Goal: Contribute content

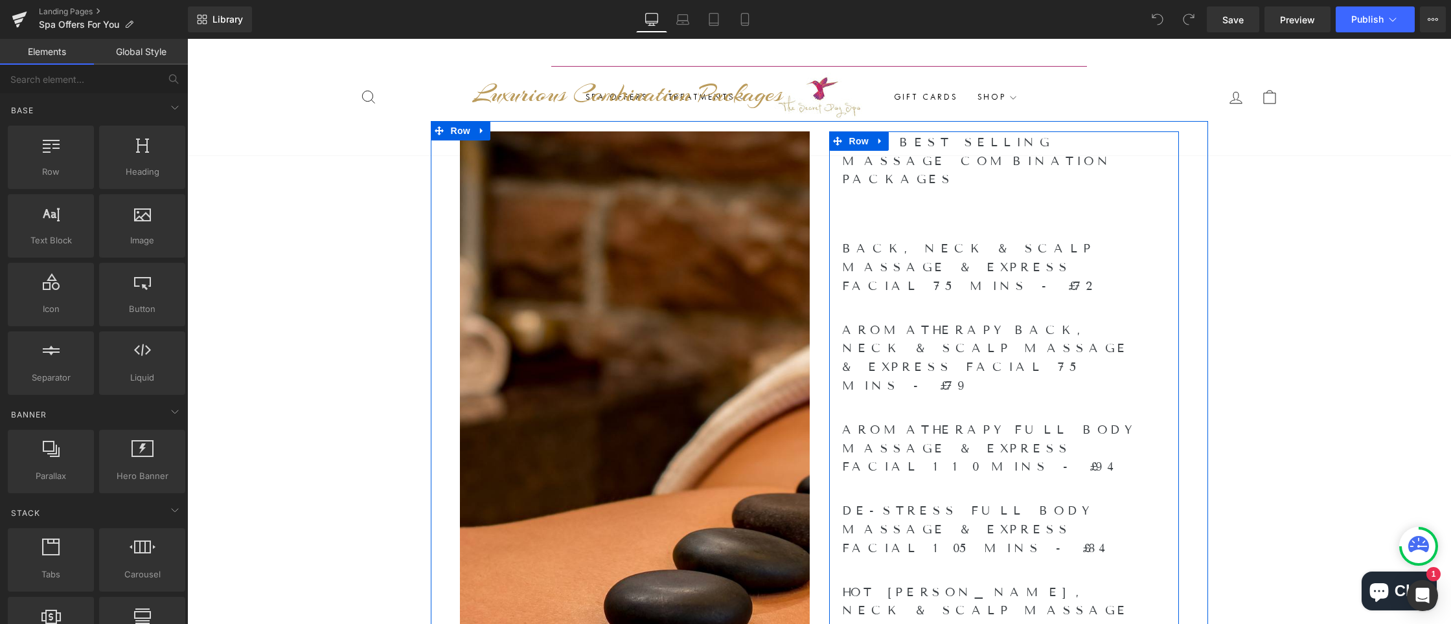
scroll to position [554, 0]
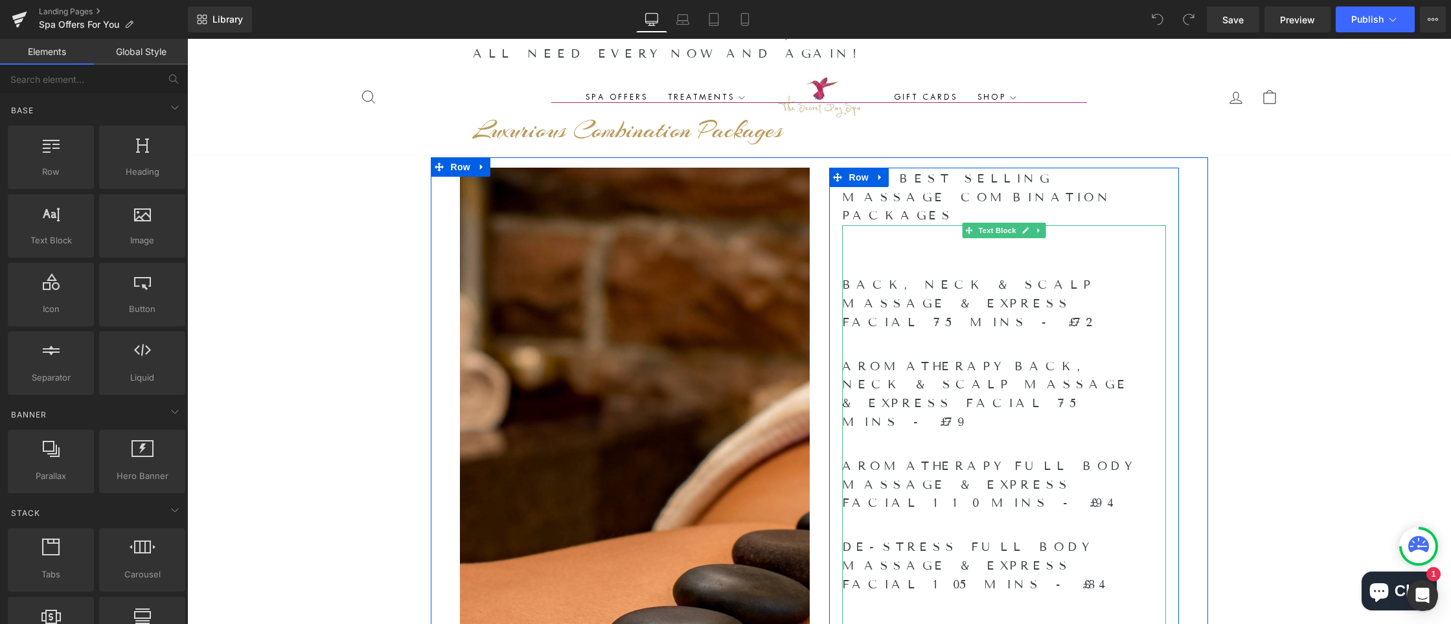
click at [971, 276] on h2 "BACK, NECK & SCALP MASSAGE & EXPRESS FACIAL 75 MINS - £72" at bounding box center [994, 304] width 304 height 56
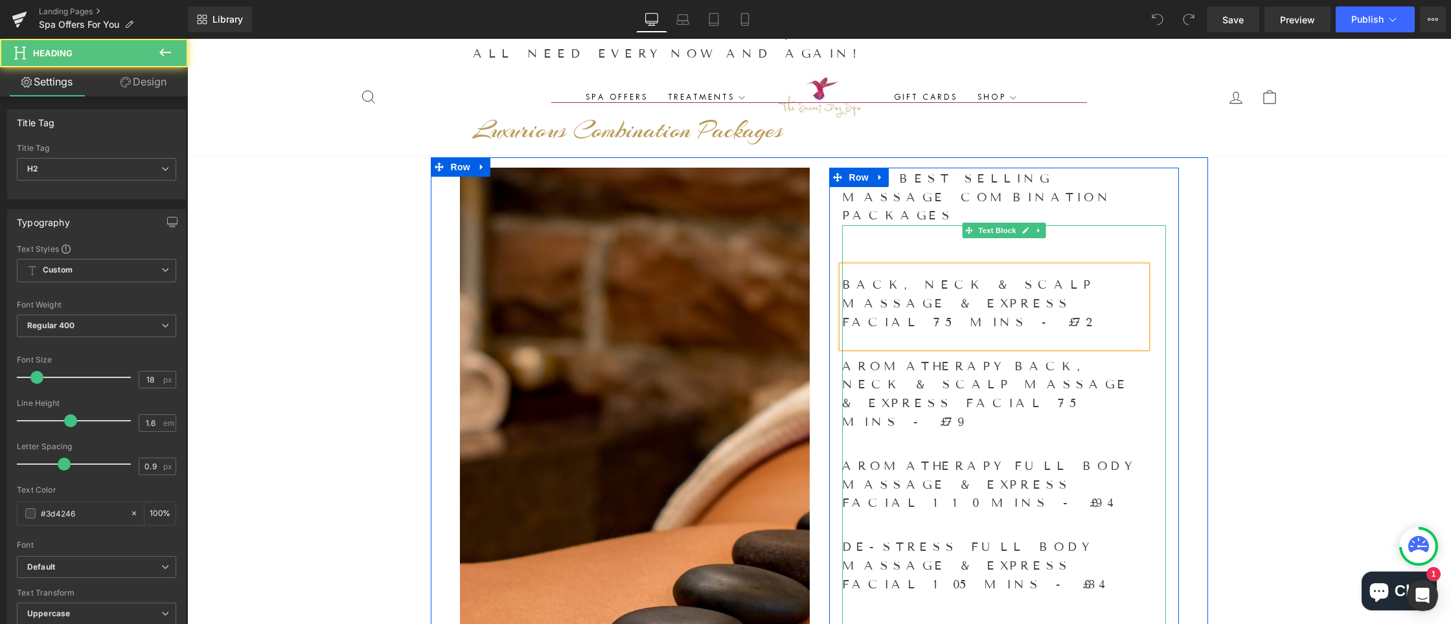
click at [975, 276] on h2 "BACK, NECK & SCALP MASSAGE & EXPRESS FACIAL 75 MINS - £72" at bounding box center [994, 304] width 304 height 56
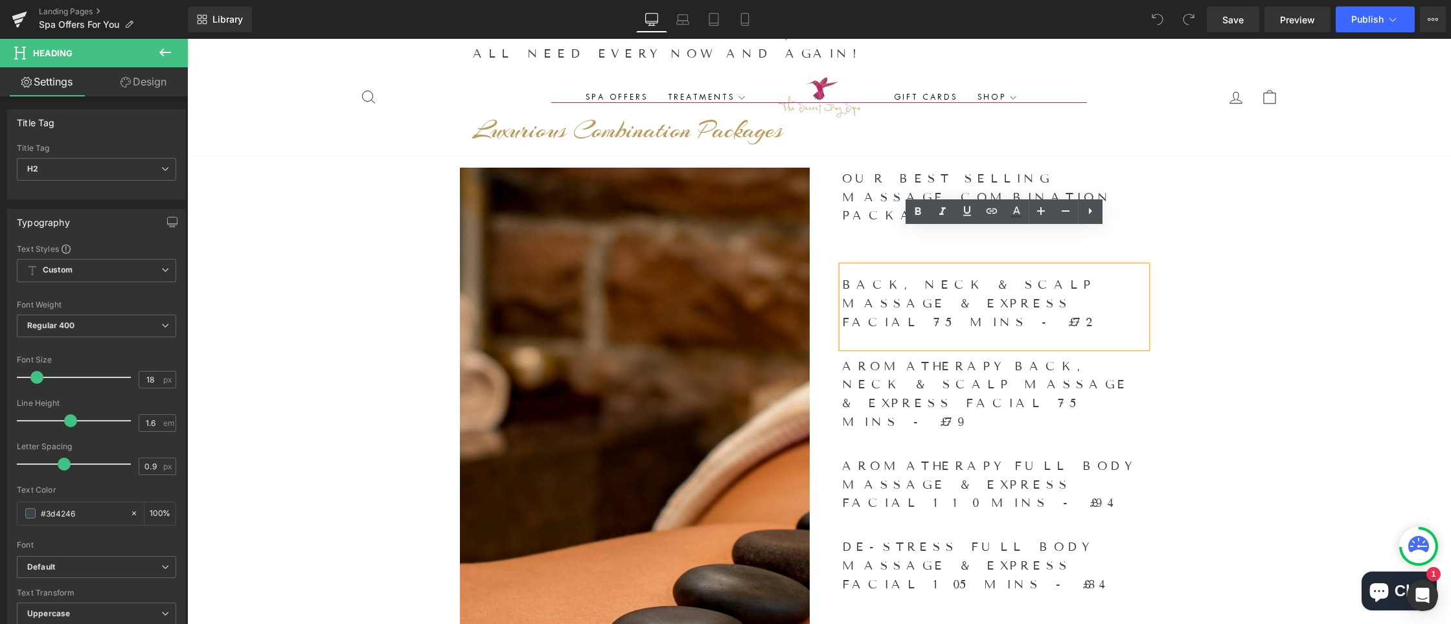
click at [970, 276] on h2 "BACK, NECK & SCALP MASSAGE & EXPRESS FACIAL 75 MINS - £72" at bounding box center [994, 304] width 304 height 56
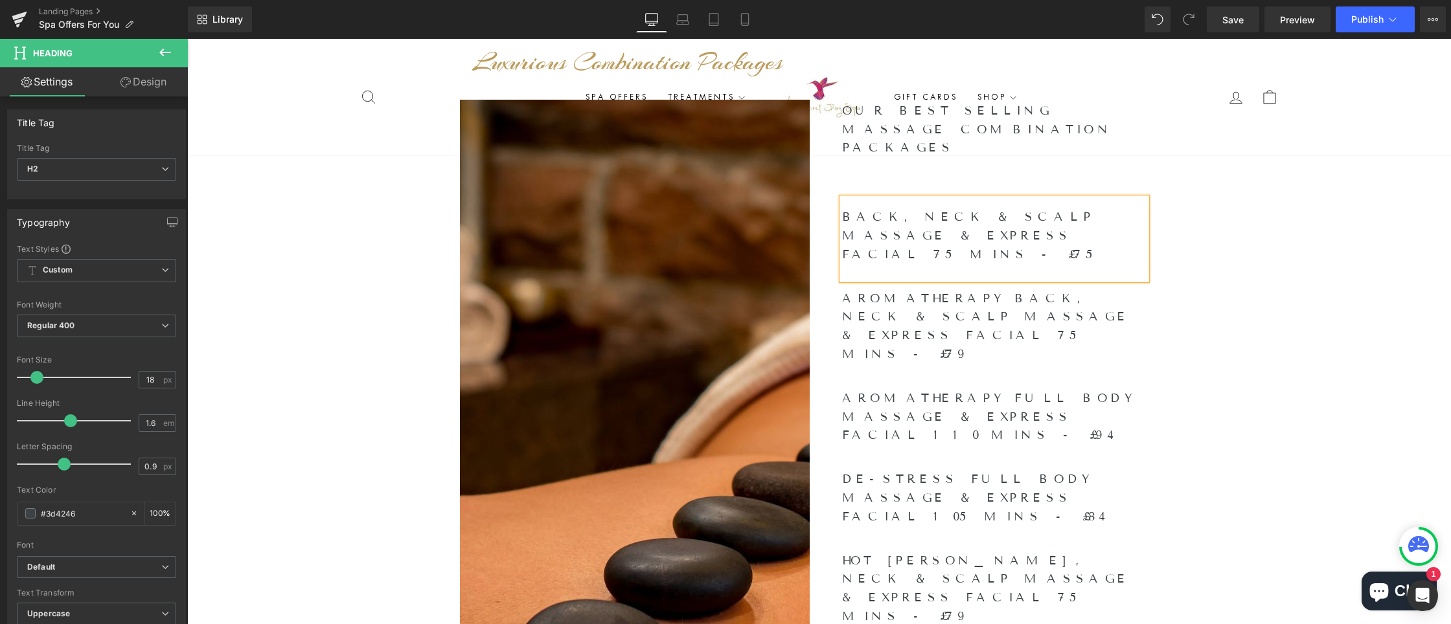
scroll to position [604, 0]
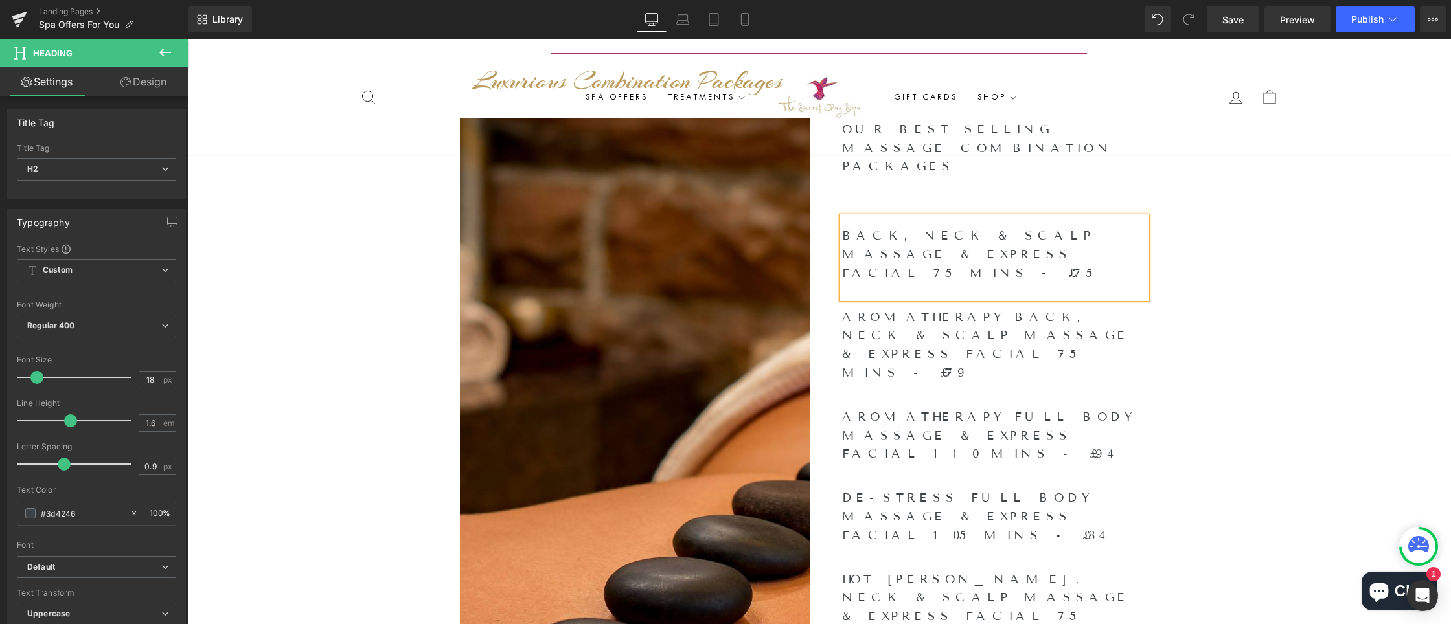
click at [1113, 308] on h2 "AROMATHERAPY BACK, NECK & SCALP MASSAGE & EXPRESS FACIAL 75 MINS - £79" at bounding box center [994, 345] width 304 height 74
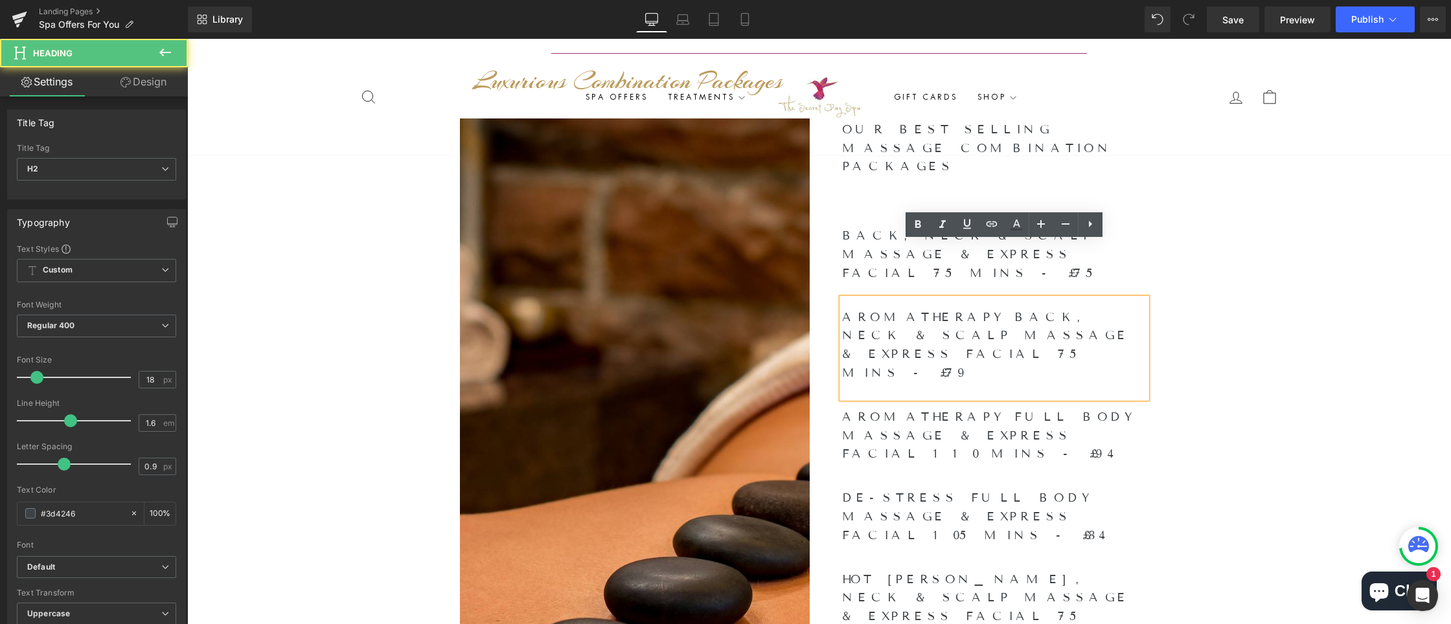
click at [1114, 308] on h2 "AROMATHERAPY BACK, NECK & SCALP MASSAGE & EXPRESS FACIAL 75 MINS - £79" at bounding box center [994, 345] width 304 height 74
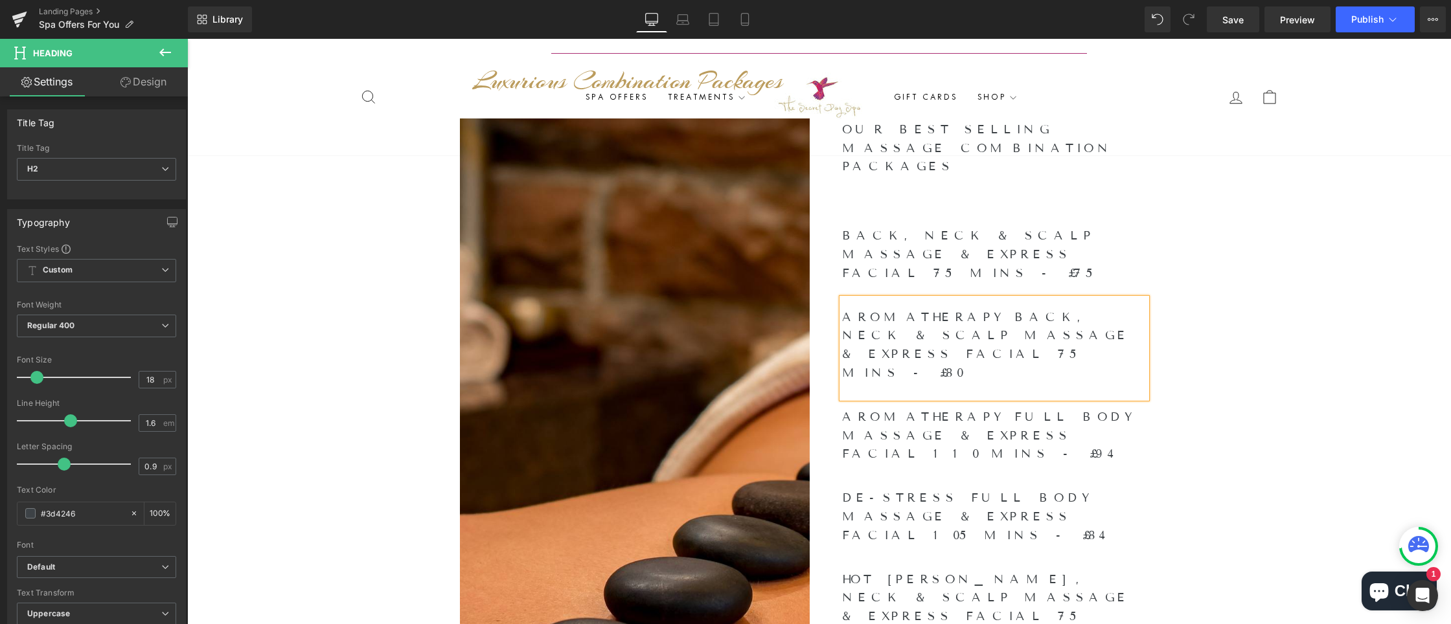
click at [1214, 281] on div "Separator Spa Offers For You Heading Refreshing treats for us. Relaxation & Rej…" at bounding box center [819, 323] width 1264 height 1414
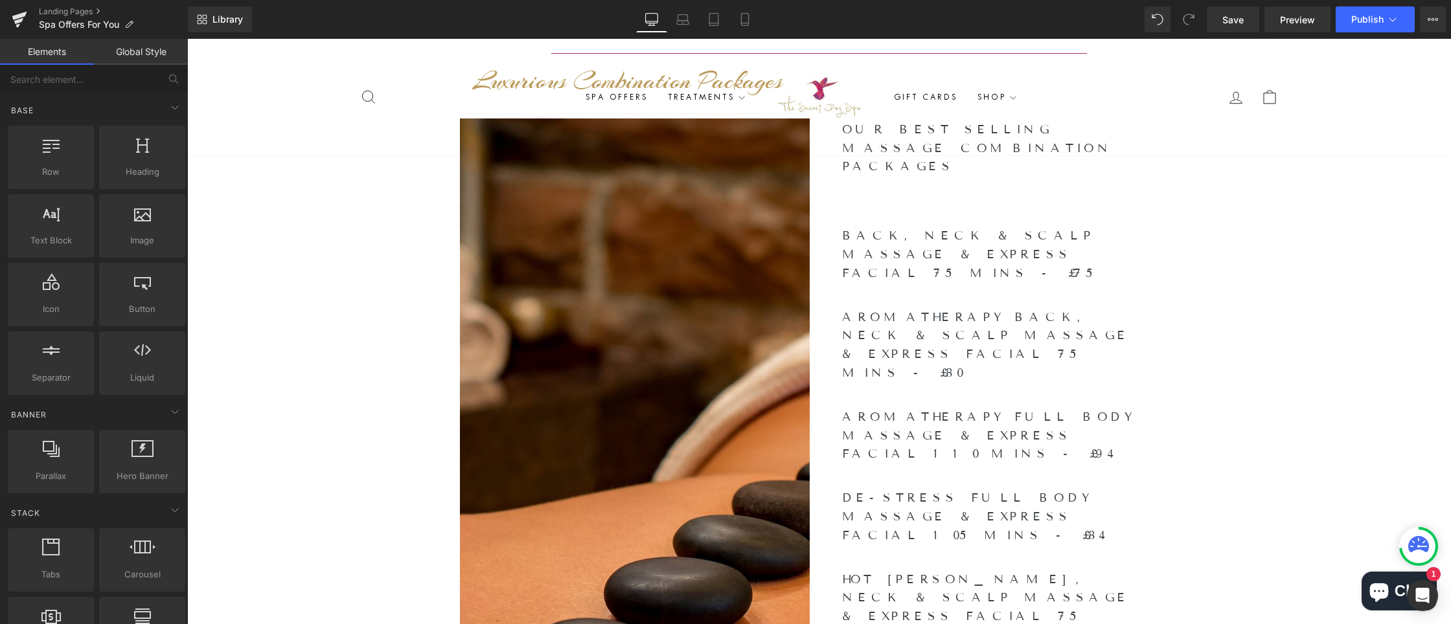
drag, startPoint x: 1209, startPoint y: 260, endPoint x: 1209, endPoint y: 249, distance: 10.4
click at [1209, 249] on div "Separator Spa Offers For You Heading Refreshing treats for us. Relaxation & Rej…" at bounding box center [819, 323] width 1264 height 1414
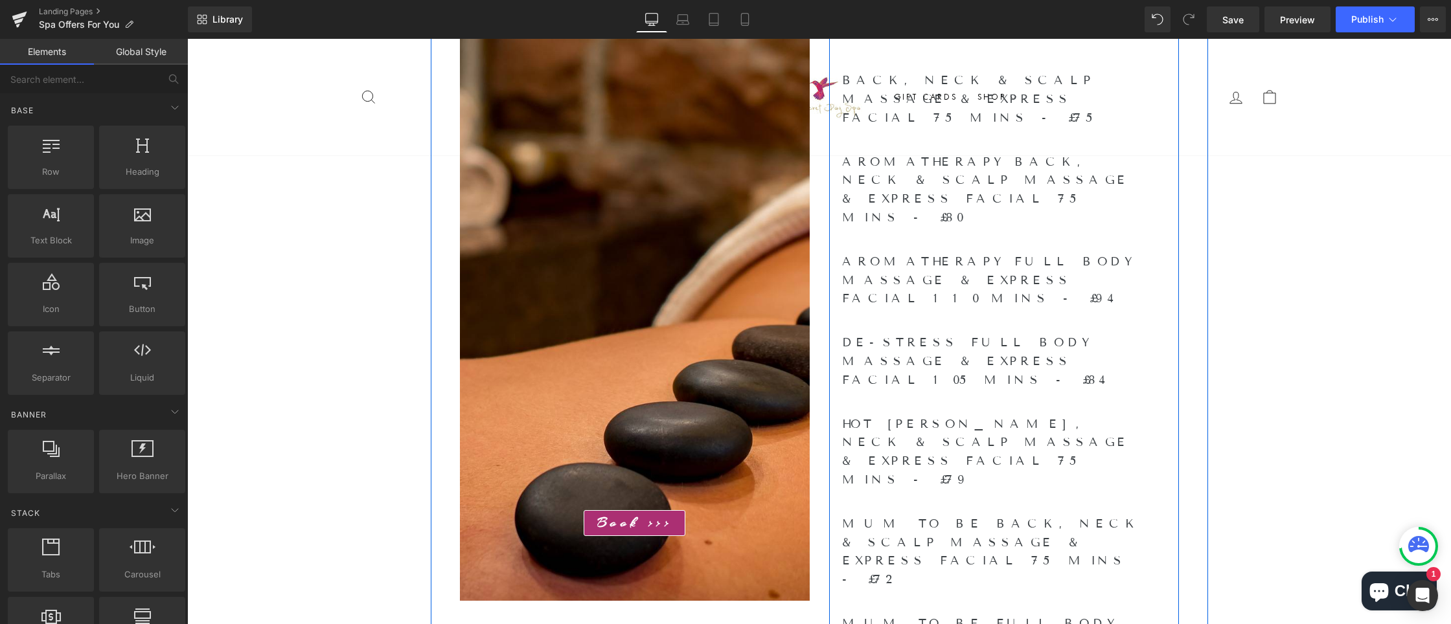
scroll to position [764, 0]
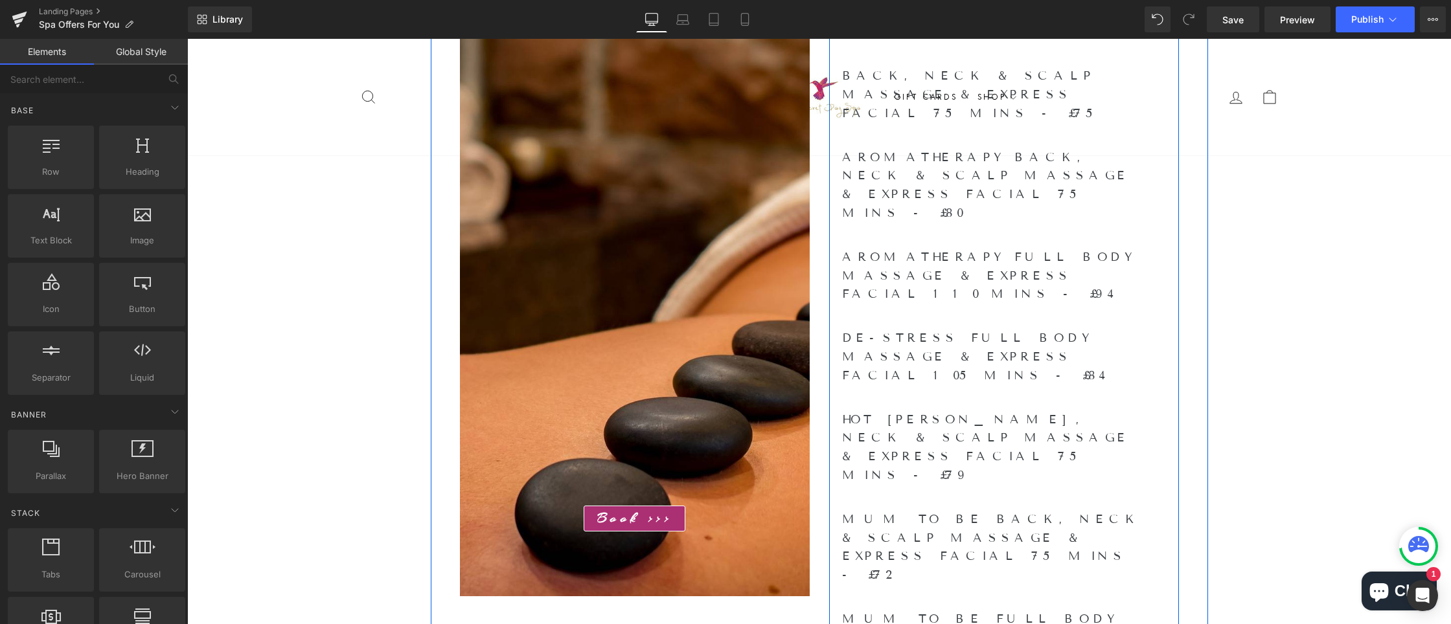
click at [1068, 248] on h2 "AROMATHERAPY FULL BODY MASSAGE & EXPRESS FACIAL 110 MINS - £94" at bounding box center [994, 276] width 304 height 56
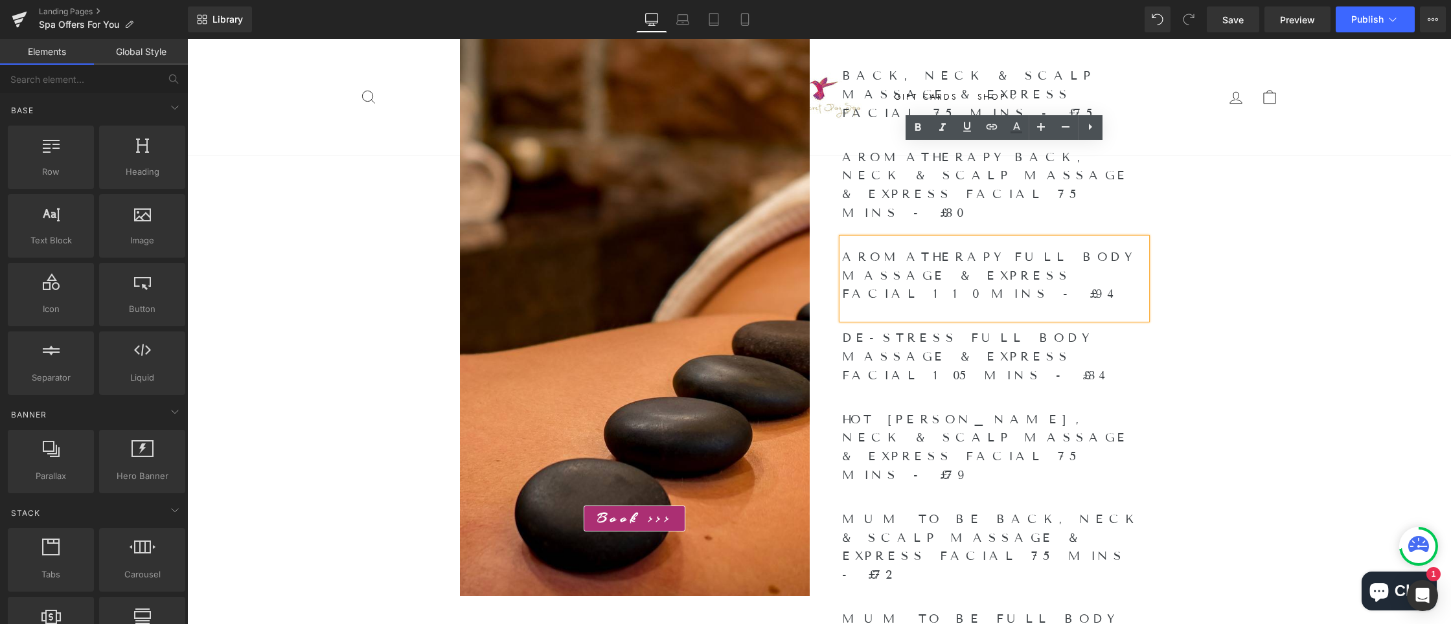
click at [1043, 248] on h2 "AROMATHERAPY FULL BODY MASSAGE & EXPRESS FACIAL 110 MINS - £94" at bounding box center [994, 276] width 304 height 56
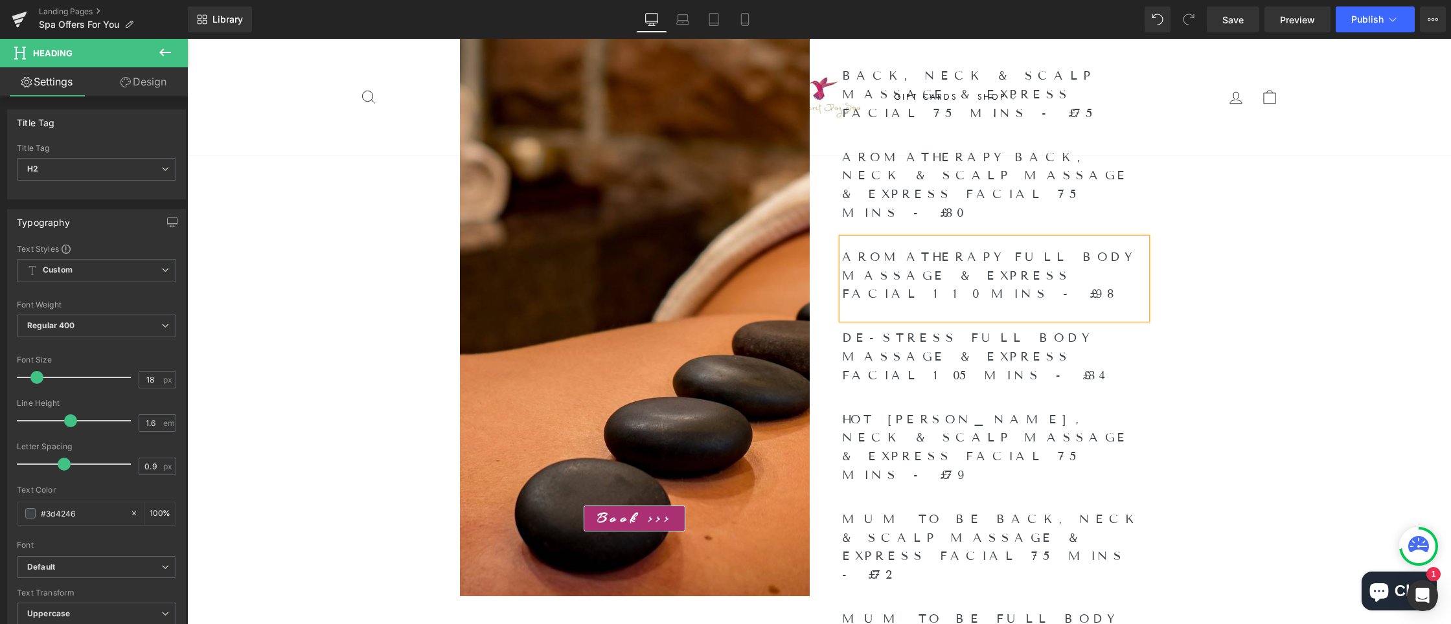
click at [982, 329] on h2 "DE-STRESS FULL BODY MASSAGE & EXPRESS FACIAL 105 MINS - £84" at bounding box center [994, 357] width 304 height 56
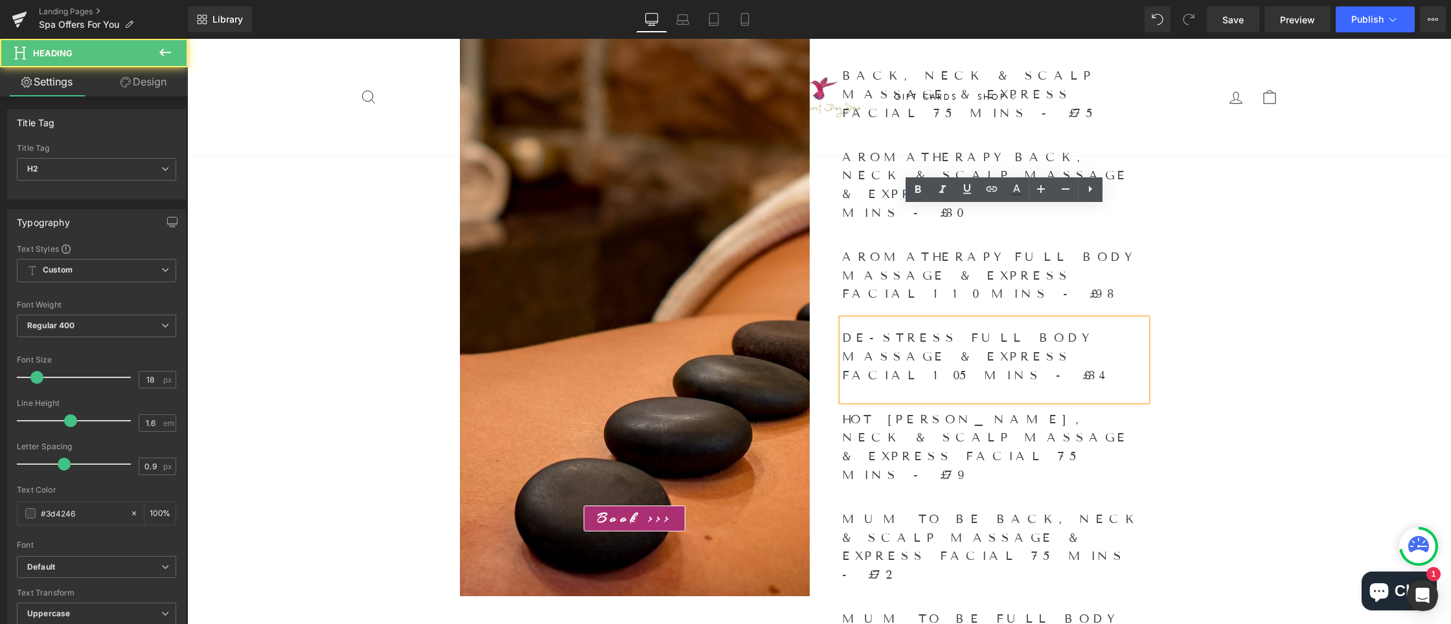
click at [985, 329] on h2 "DE-STRESS FULL BODY MASSAGE & EXPRESS FACIAL 105 MINS - £84" at bounding box center [994, 357] width 304 height 56
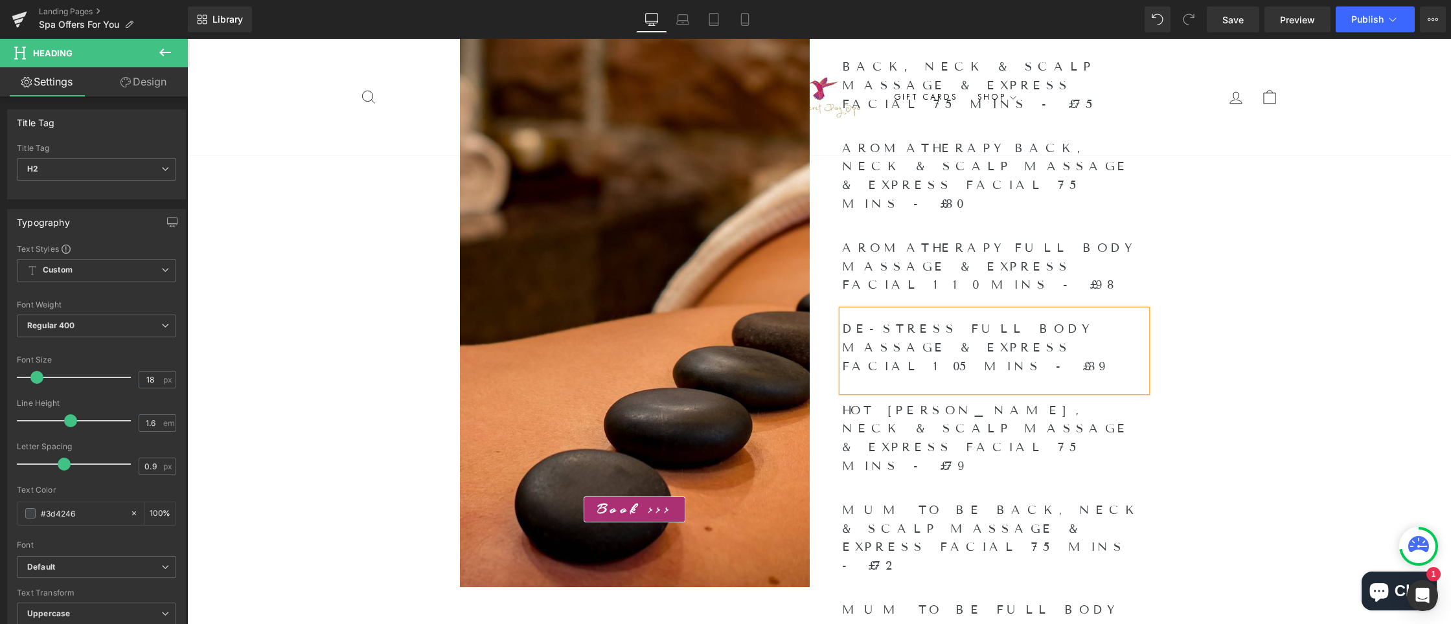
scroll to position [798, 0]
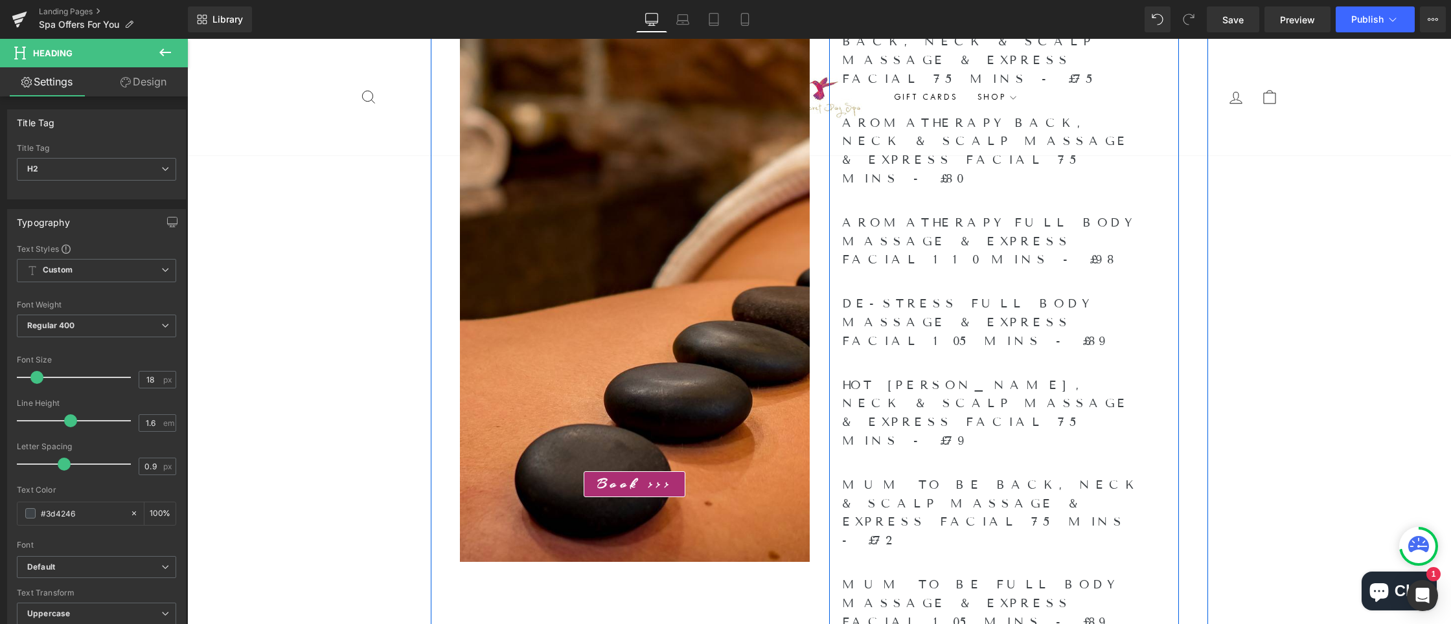
click at [1036, 376] on h2 "HOT [PERSON_NAME], NECK & SCALP MASSAGE & EXPRESS FACIAL 75 MINS - £79" at bounding box center [994, 413] width 304 height 74
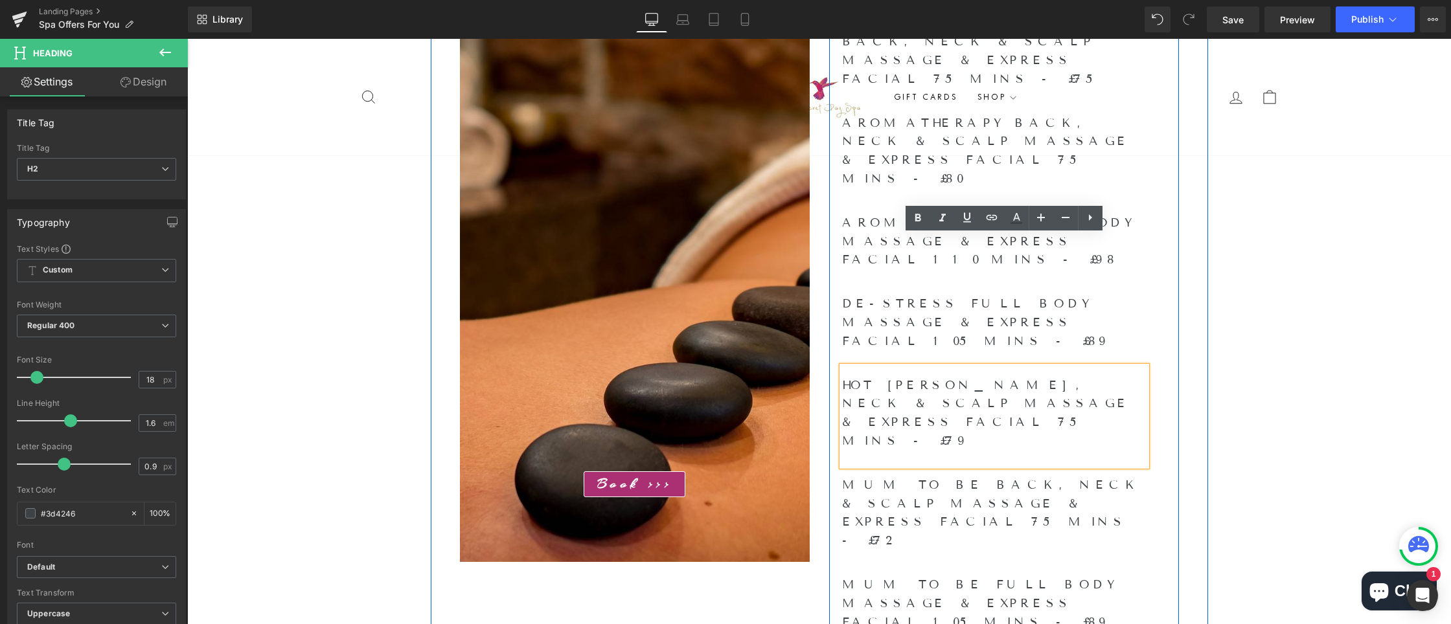
click at [1037, 376] on h2 "HOT [PERSON_NAME], NECK & SCALP MASSAGE & EXPRESS FACIAL 75 MINS - £79" at bounding box center [994, 413] width 304 height 74
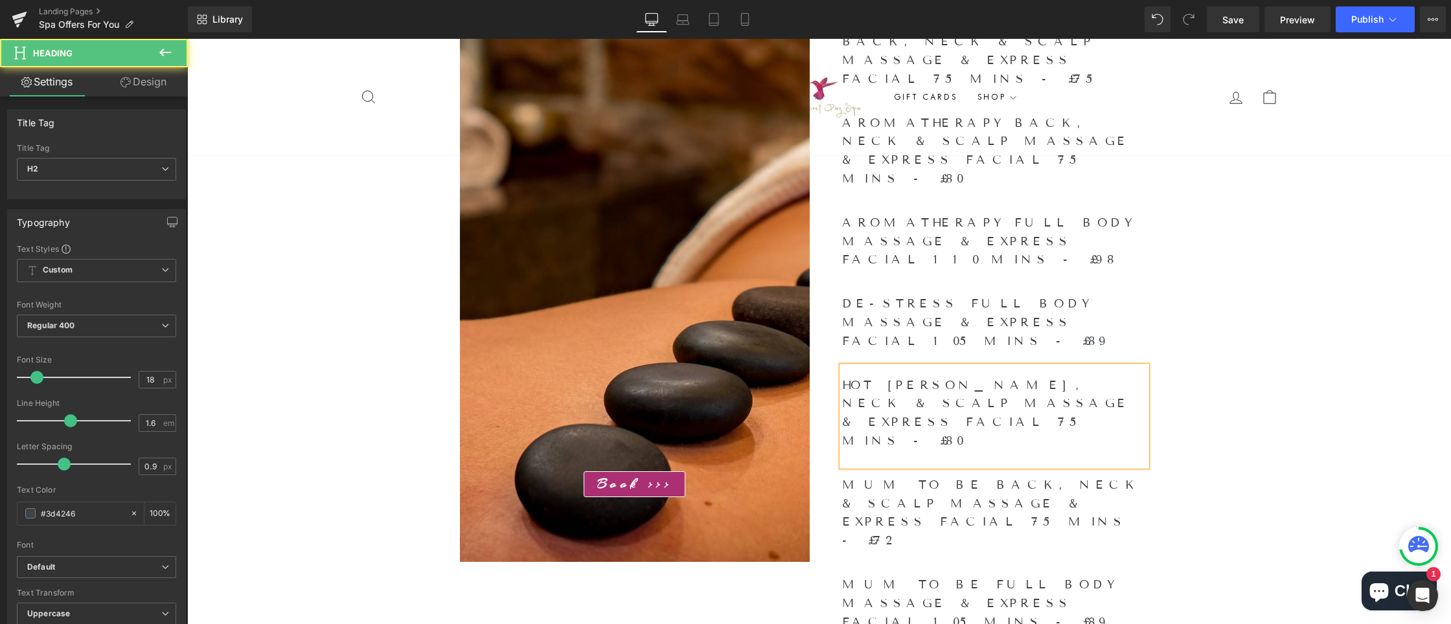
click at [1152, 367] on div "HOT [PERSON_NAME], NECK & SCALP MASSAGE & EXPRESS FACIAL 75 MINS - £80 Heading" at bounding box center [1004, 417] width 324 height 100
click at [1115, 476] on h2 "MUM TO BE BACK, NECK & SCALP MASSAGE & EXPRESS FACIAL 75 MINS - £72" at bounding box center [994, 513] width 304 height 74
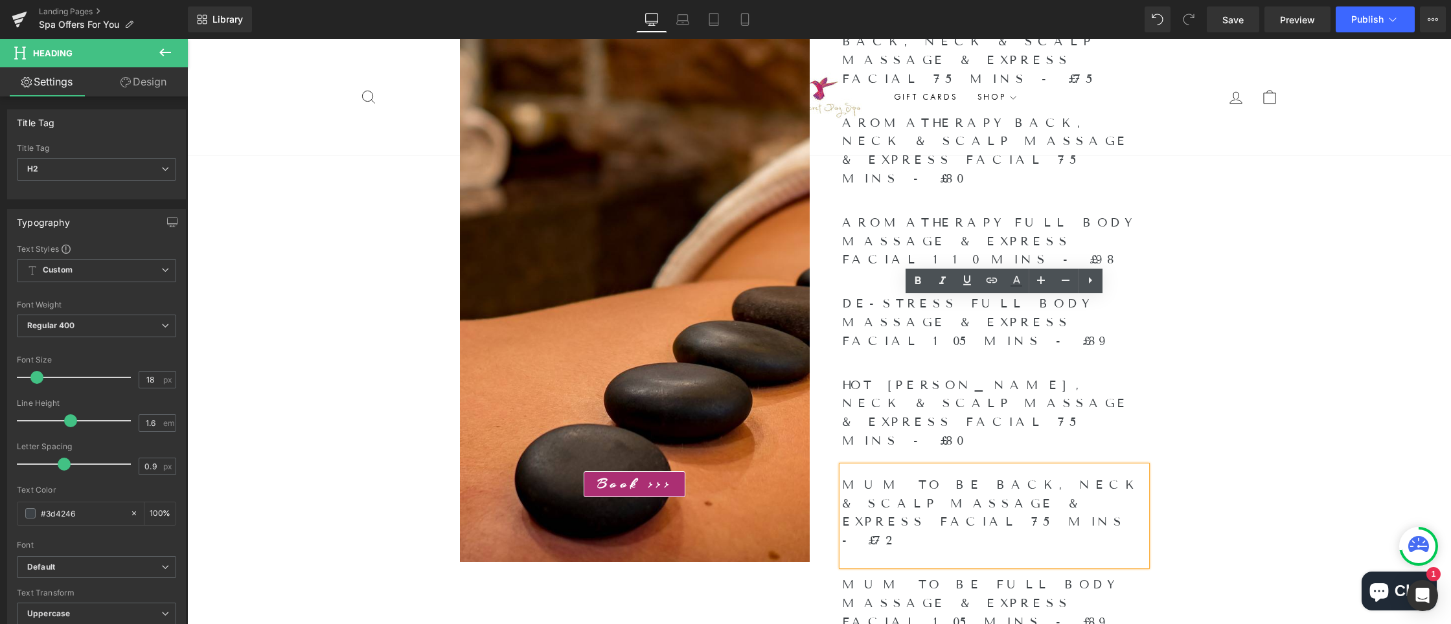
click at [1035, 476] on h2 "MUM TO BE BACK, NECK & SCALP MASSAGE & EXPRESS FACIAL 75 MINS - £72" at bounding box center [994, 513] width 304 height 74
click at [979, 576] on h2 "MUM TO BE FULL BODY MASSAGE & EXPRESS FACIAL 105 MINS - £89" at bounding box center [994, 604] width 304 height 56
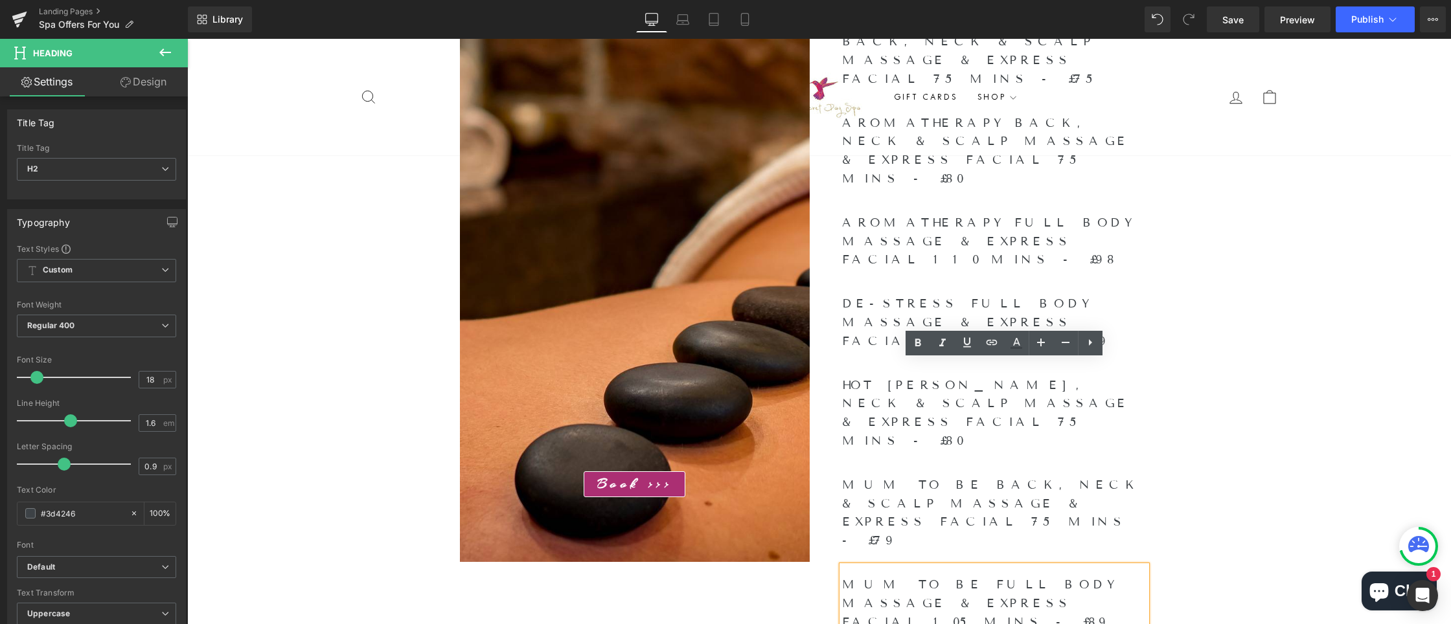
click at [979, 576] on h2 "MUM TO BE FULL BODY MASSAGE & EXPRESS FACIAL 105 MINS - £89" at bounding box center [994, 604] width 304 height 56
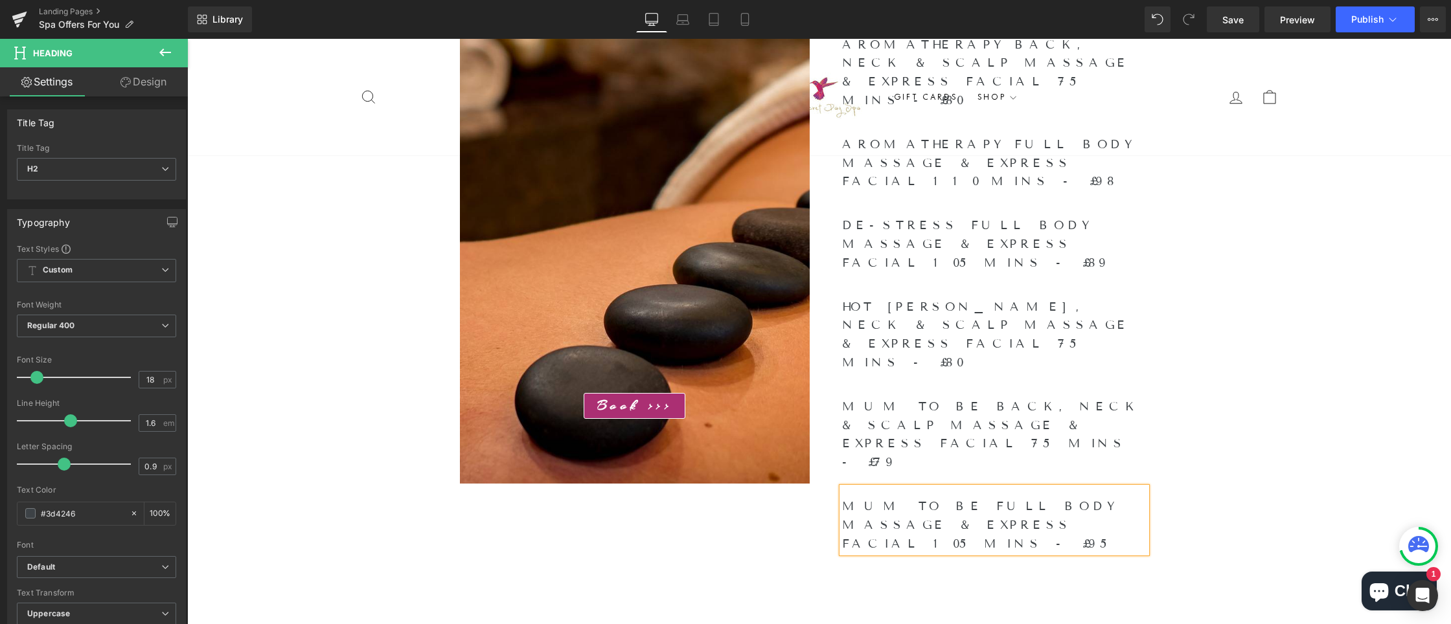
scroll to position [882, 0]
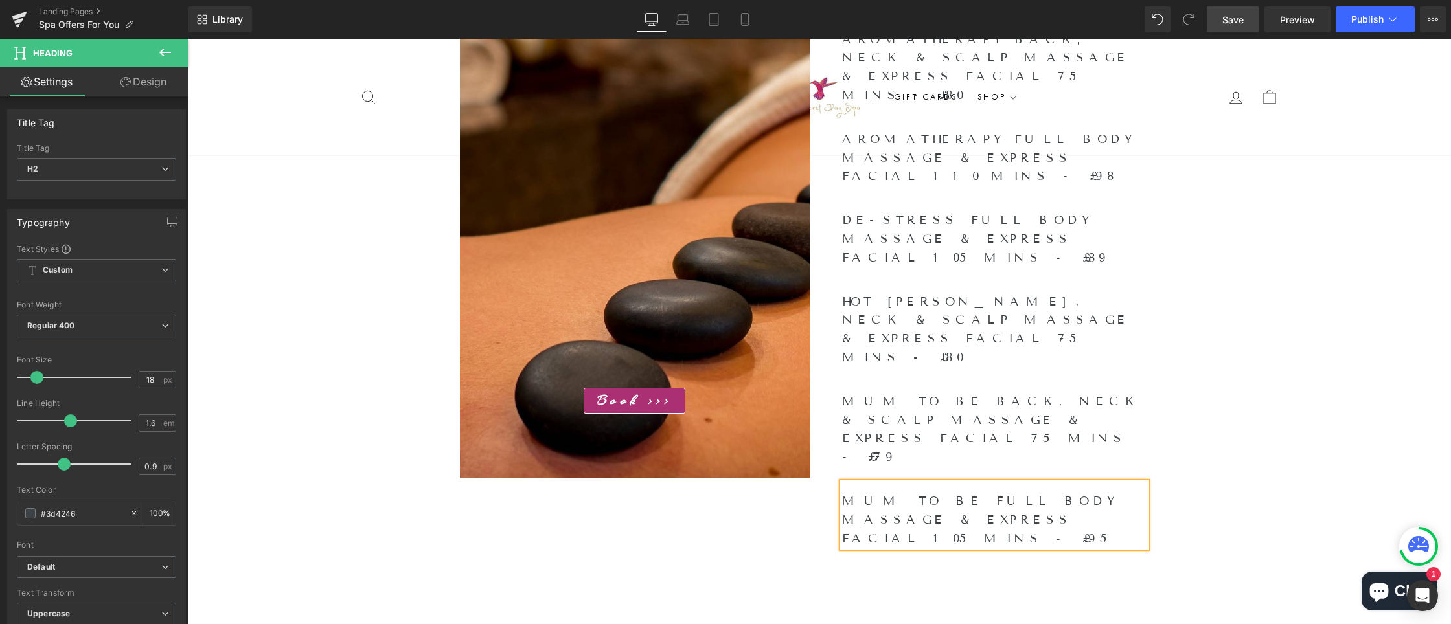
click at [1227, 23] on span "Save" at bounding box center [1232, 20] width 21 height 14
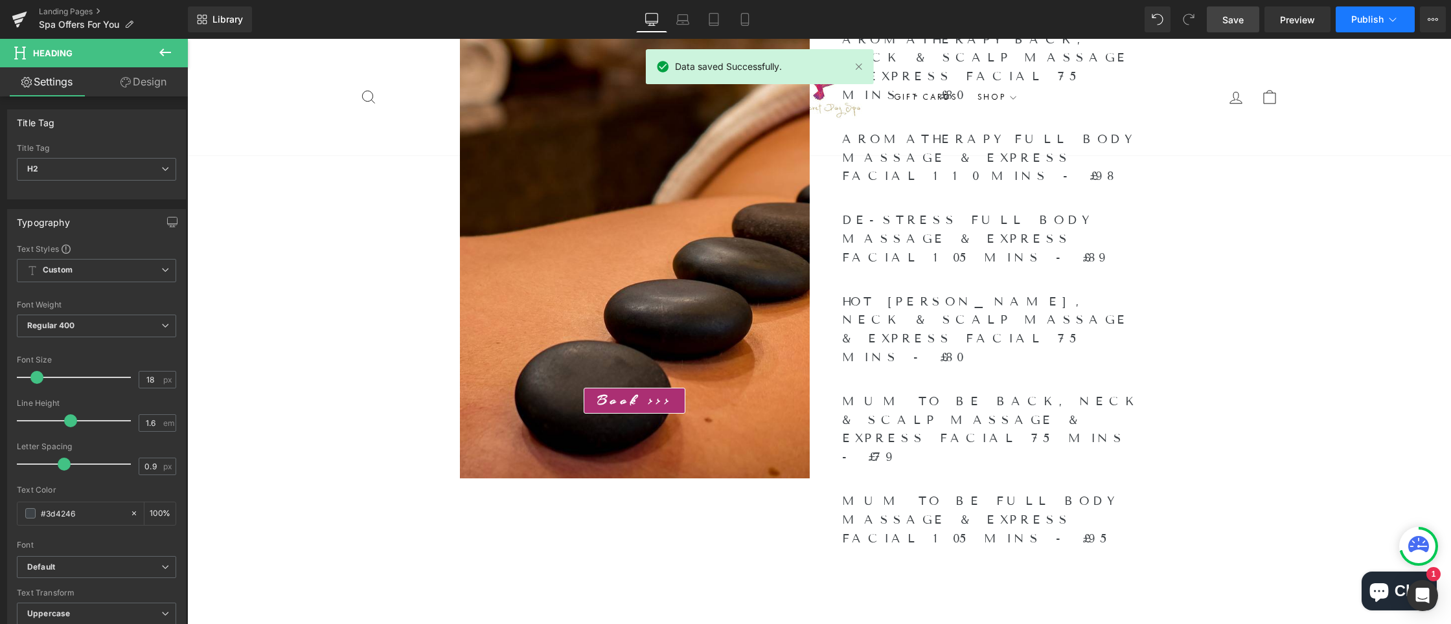
click at [1395, 24] on icon at bounding box center [1392, 19] width 13 height 13
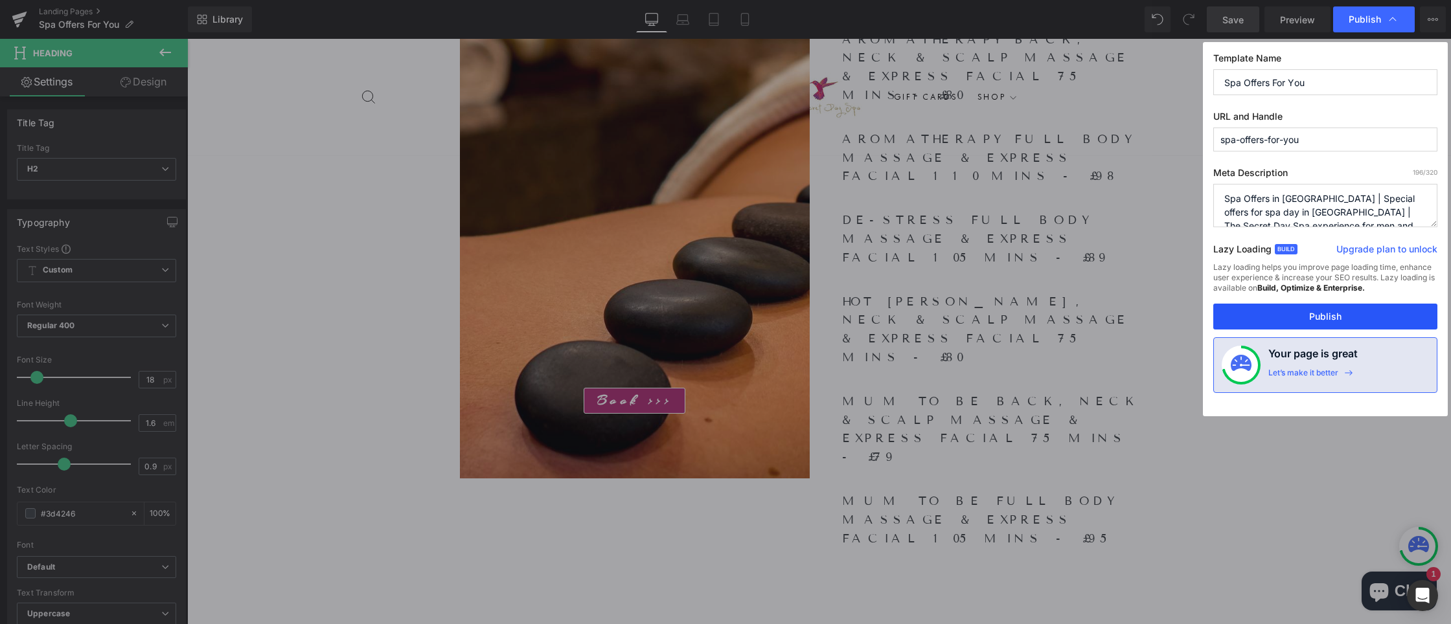
click at [1345, 322] on button "Publish" at bounding box center [1325, 317] width 224 height 26
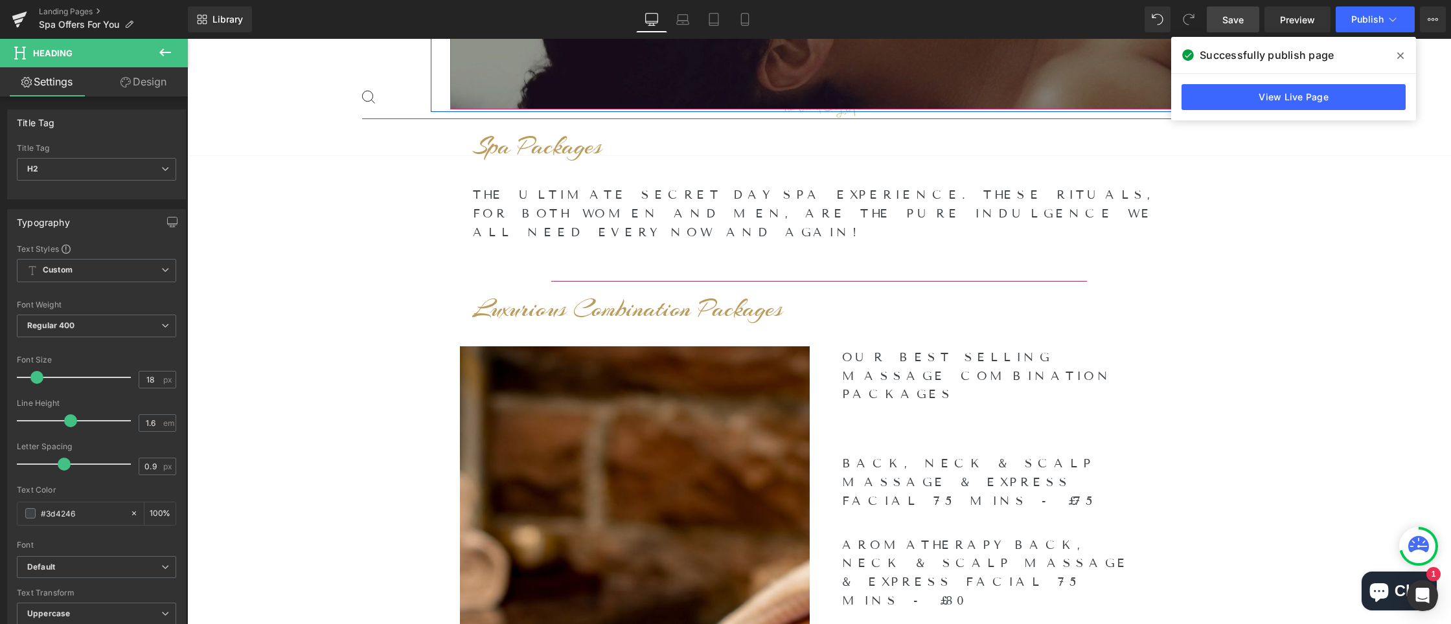
scroll to position [378, 0]
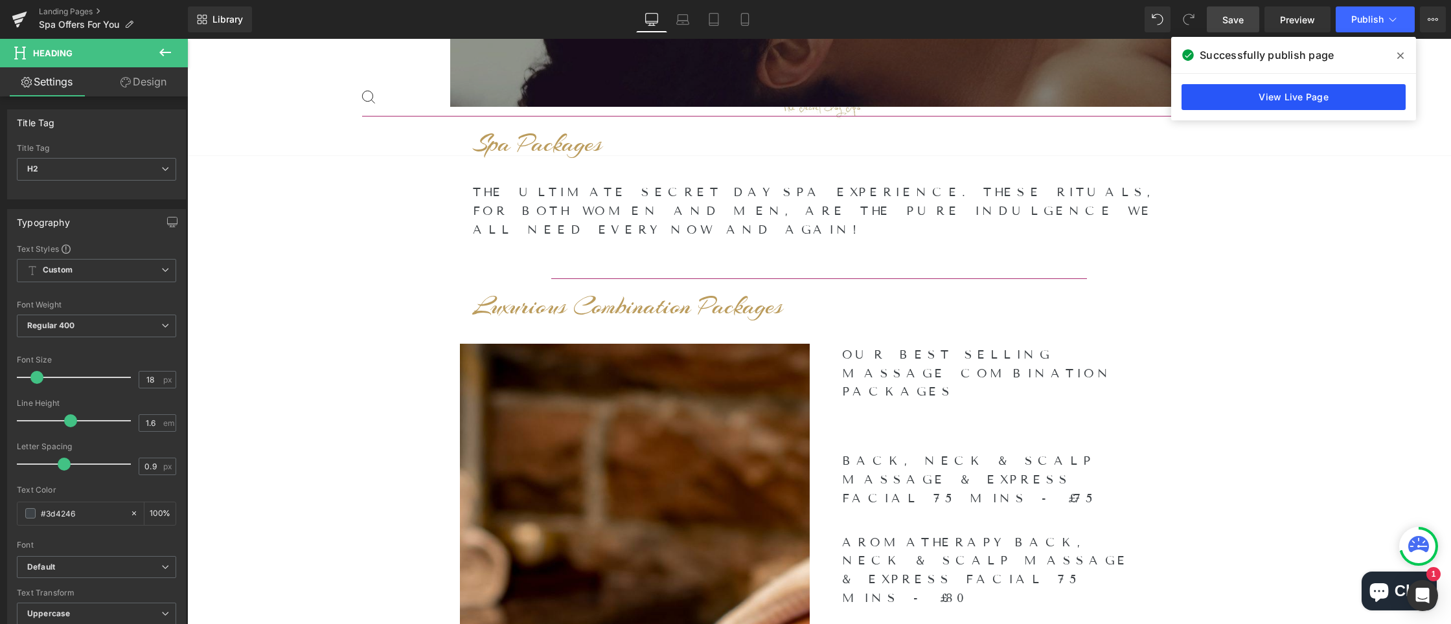
click at [1270, 104] on link "View Live Page" at bounding box center [1293, 97] width 224 height 26
